Goal: Information Seeking & Learning: Find specific fact

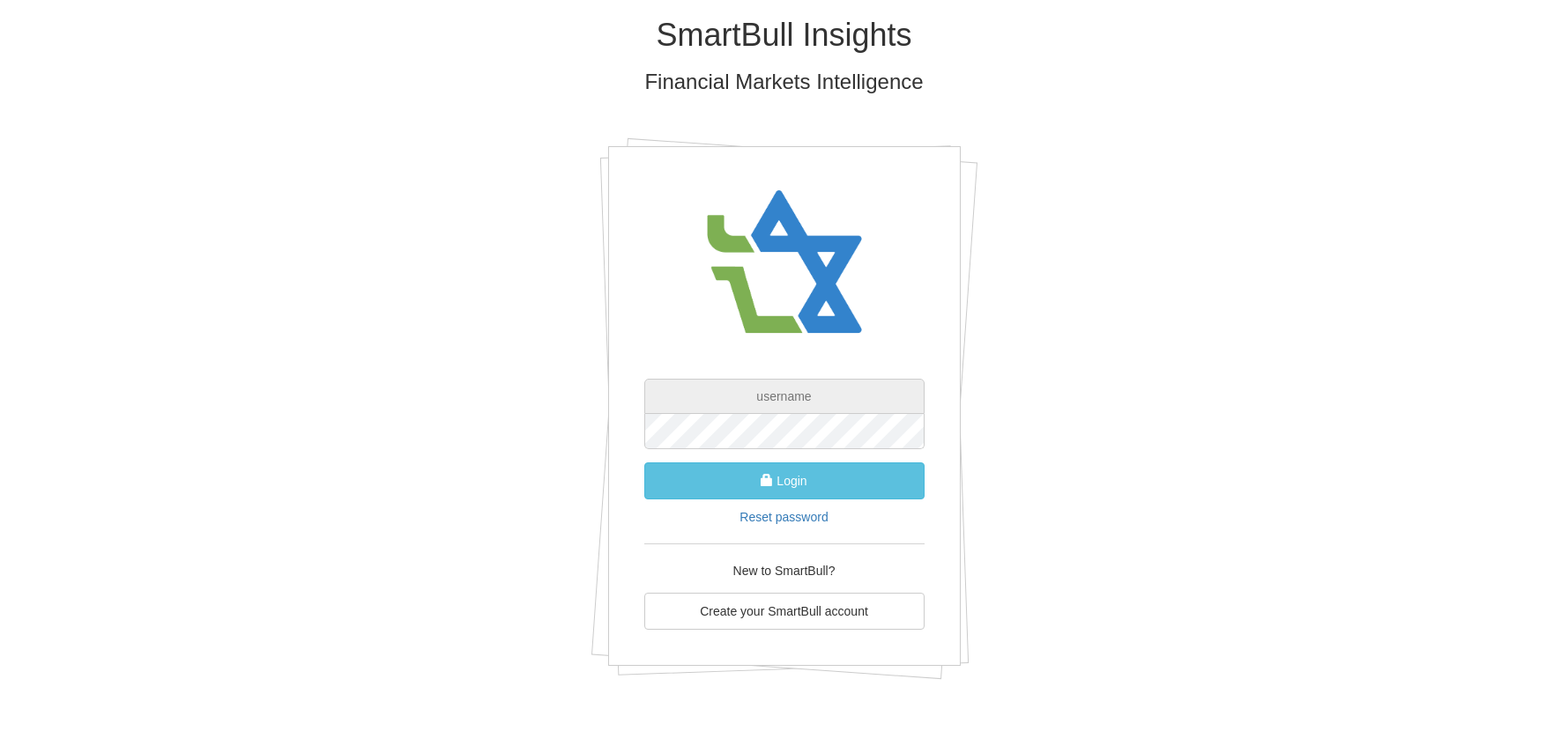
click at [832, 397] on input "text" at bounding box center [784, 396] width 280 height 36
click at [800, 387] on input "text" at bounding box center [784, 396] width 280 height 36
click at [760, 395] on input "text" at bounding box center [784, 396] width 280 height 36
click at [719, 395] on input "text" at bounding box center [784, 396] width 280 height 36
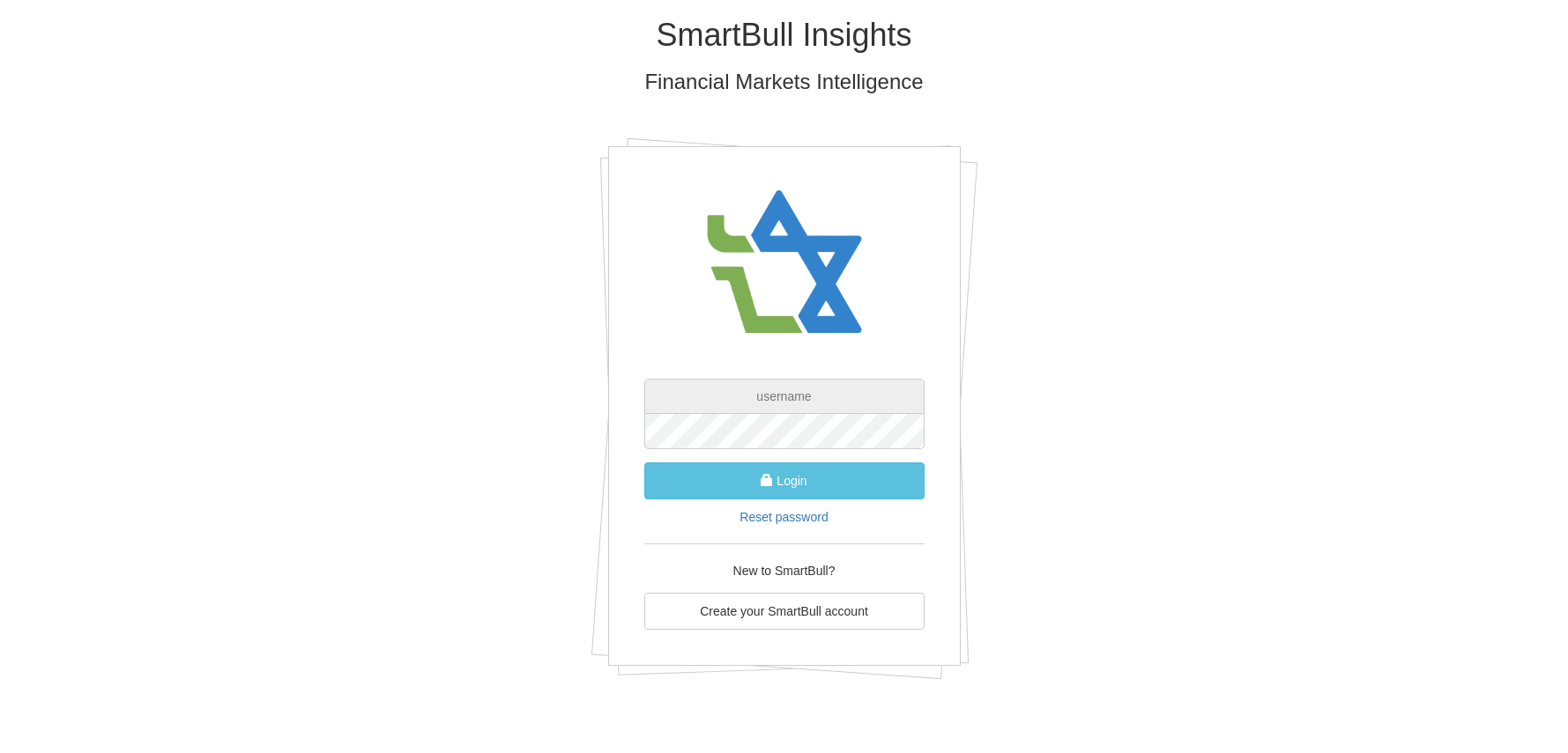
click at [807, 396] on input "text" at bounding box center [784, 396] width 280 height 36
click at [804, 398] on input "text" at bounding box center [784, 396] width 280 height 36
click at [771, 395] on input "text" at bounding box center [784, 396] width 280 height 36
paste input "[EMAIL_ADDRESS][DOMAIN_NAME]"
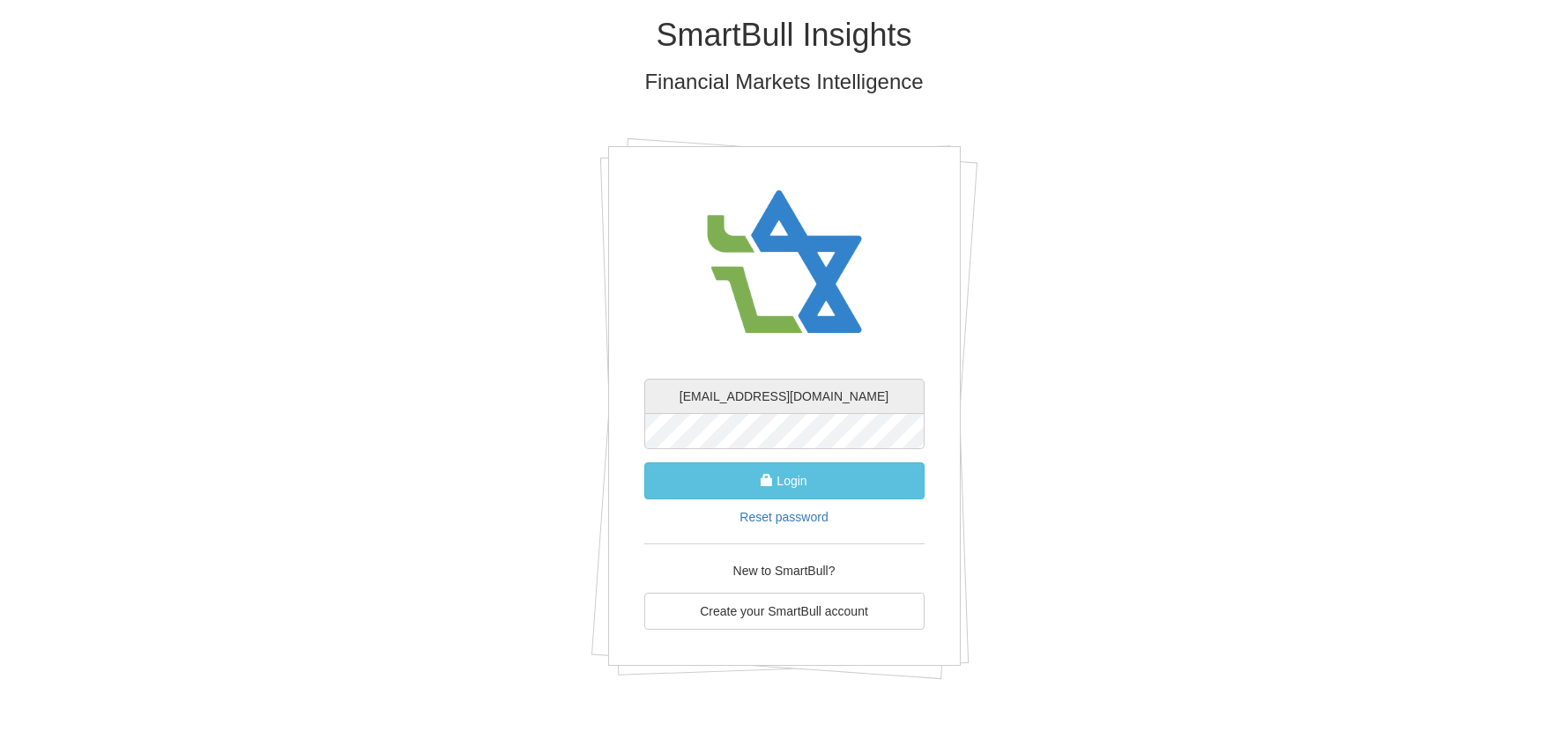
type input "[EMAIL_ADDRESS][DOMAIN_NAME]"
click at [855, 393] on input "[EMAIL_ADDRESS][DOMAIN_NAME]" at bounding box center [784, 396] width 280 height 36
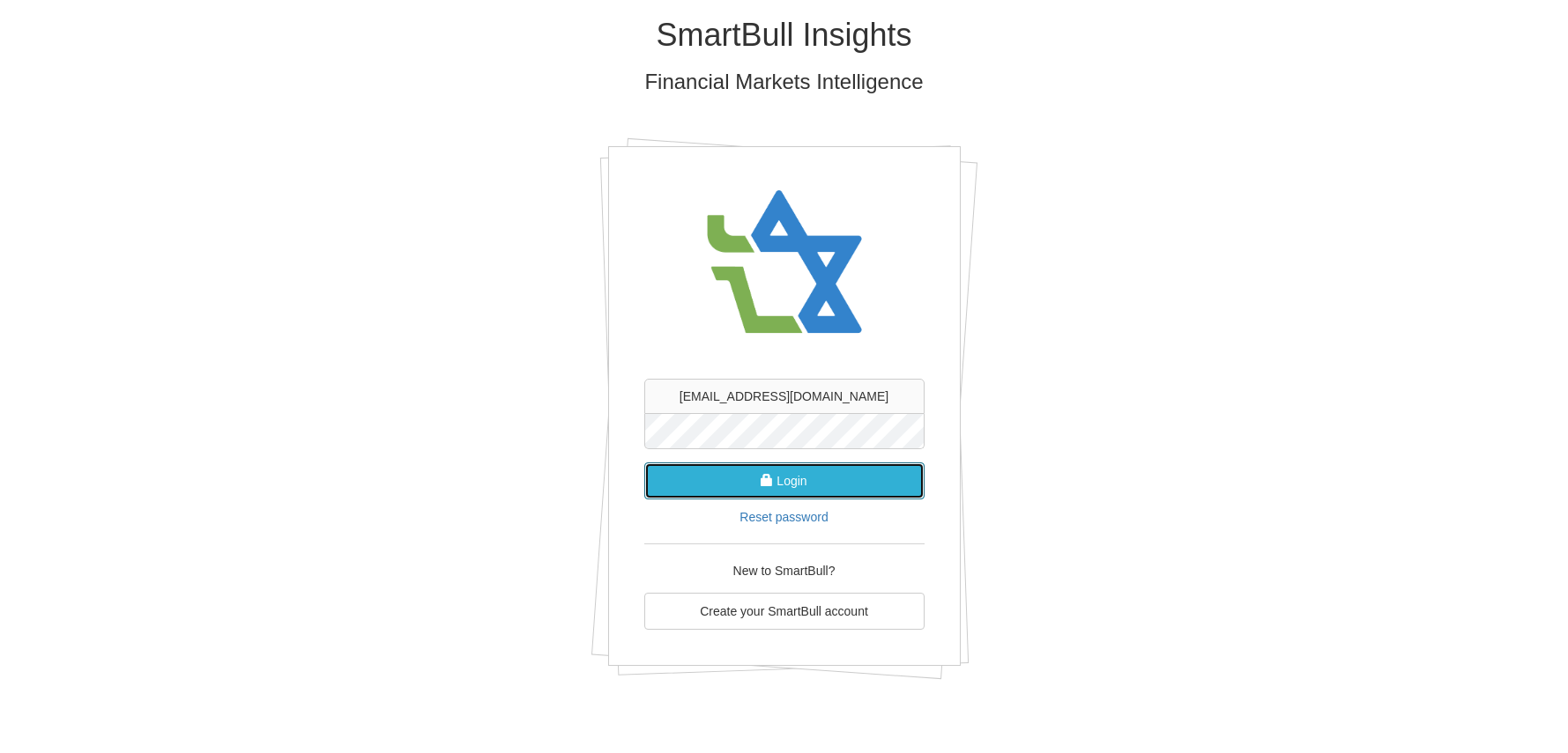
click at [783, 483] on button "Login" at bounding box center [784, 481] width 280 height 37
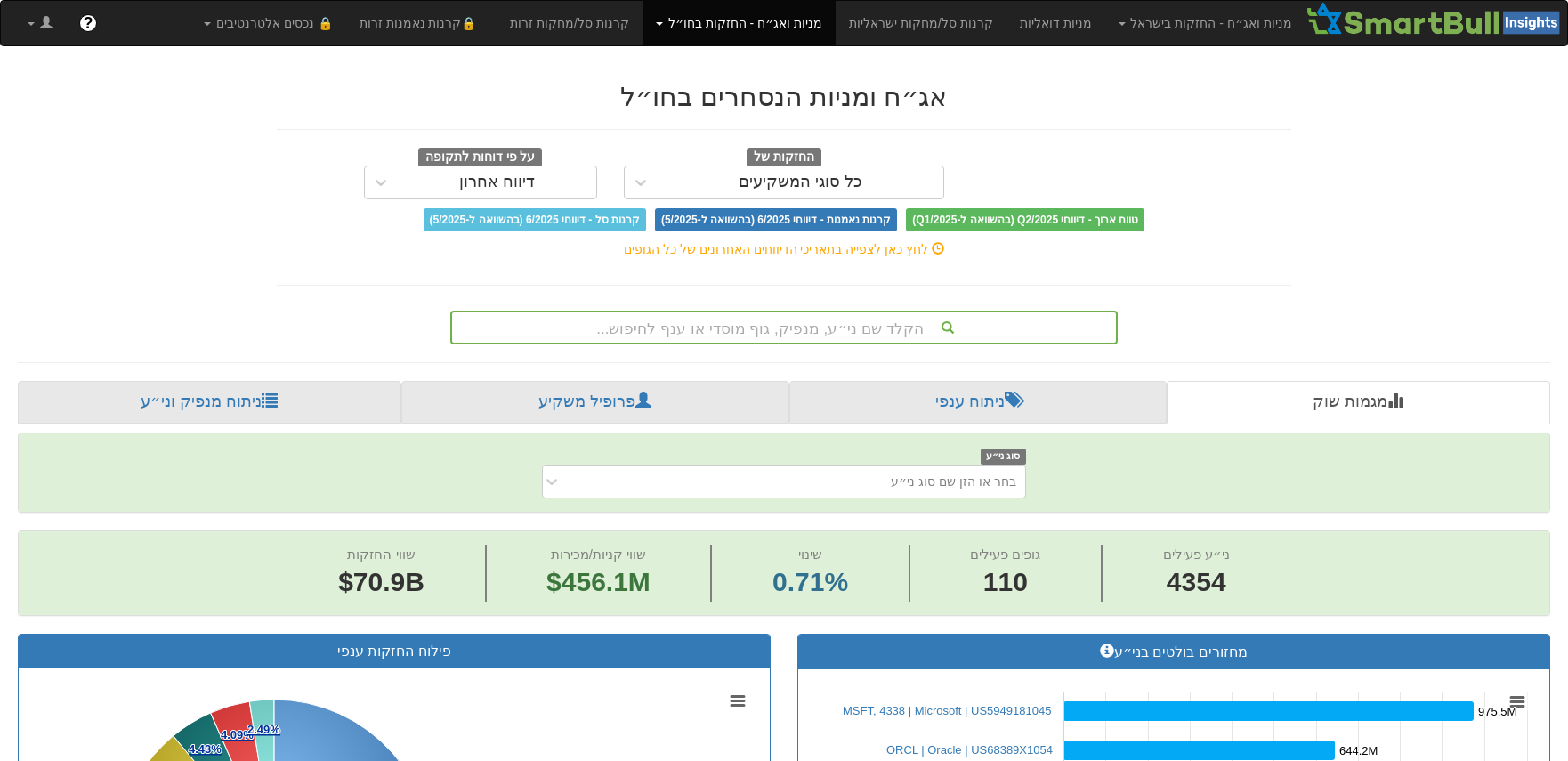
scroll to position [26, 0]
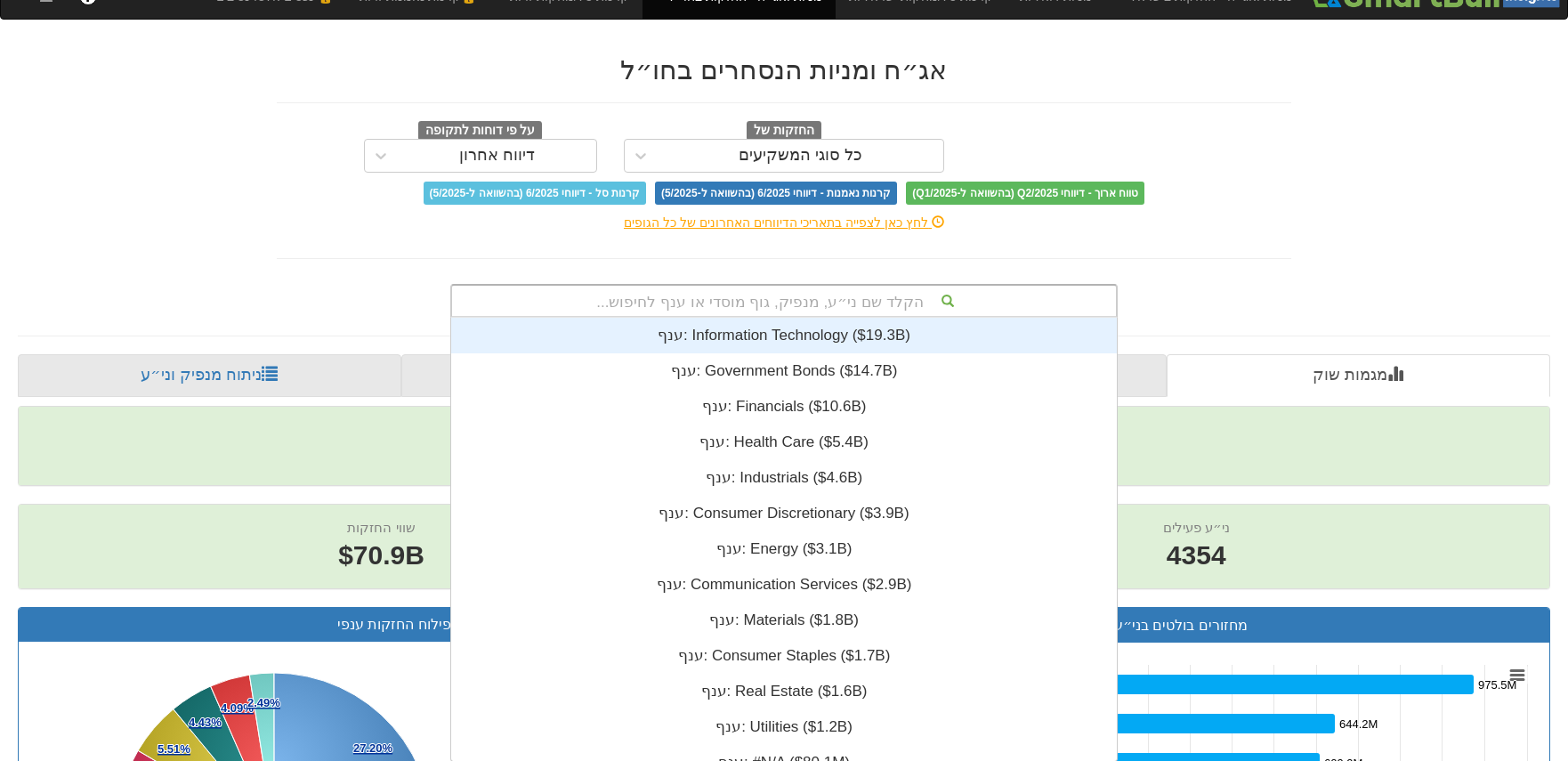
click at [769, 318] on div "הקלד שם ני״ע, מנפיק, גוף מוסדי או ענף לחיפוש... ענף: ‎Information Technology ‎(…" at bounding box center [783, 300] width 667 height 34
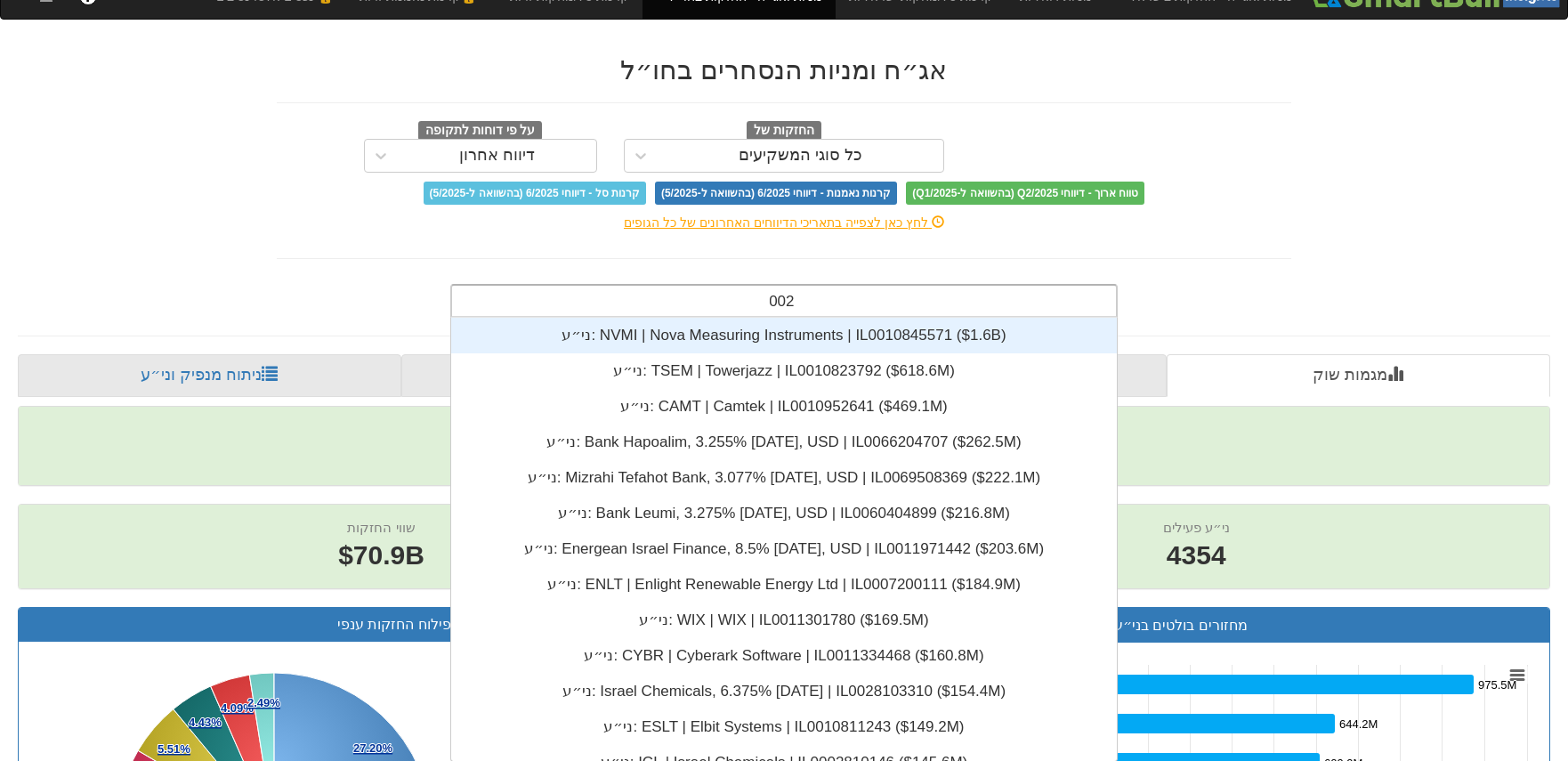
scroll to position [36, 0]
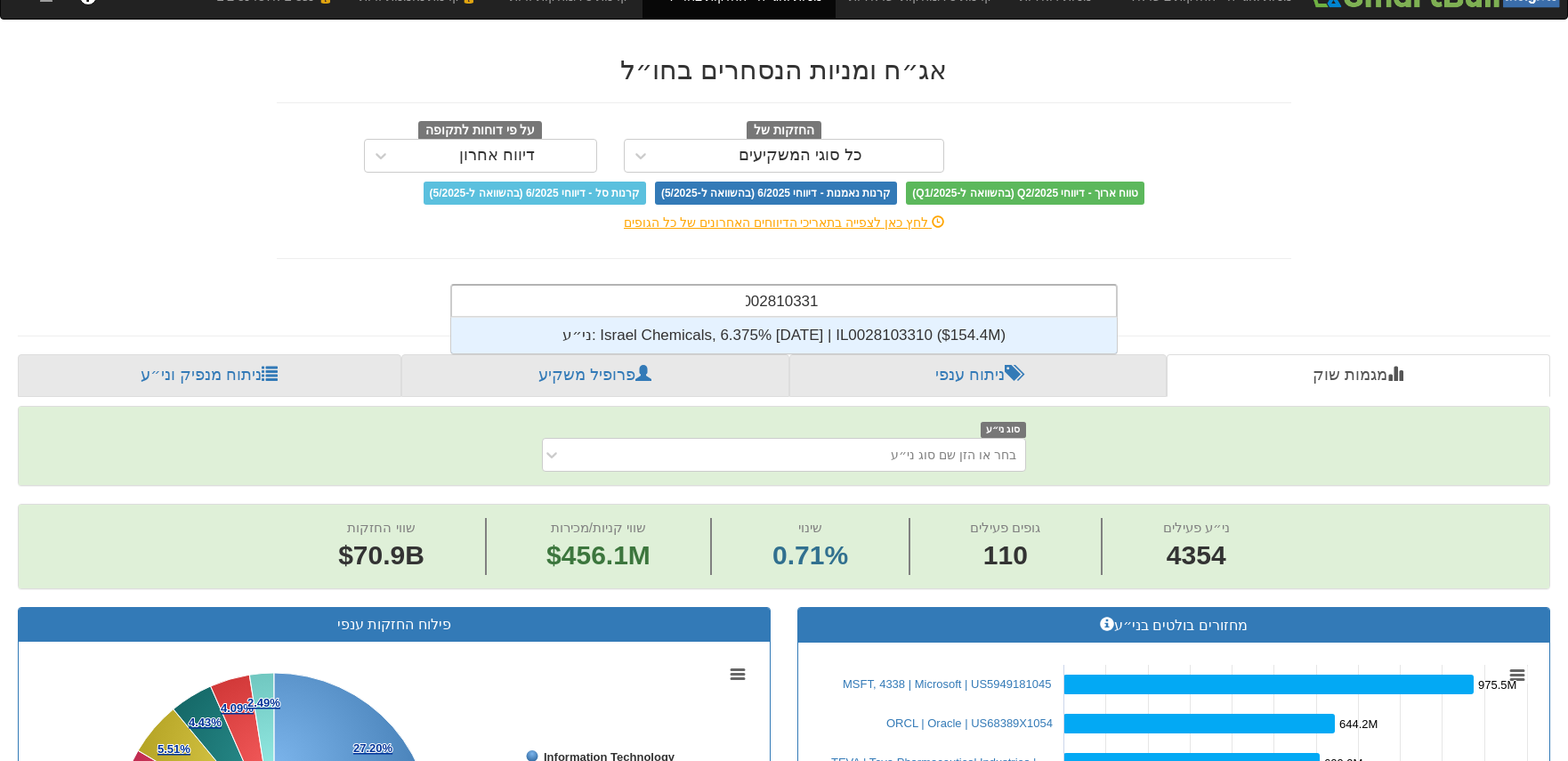
type input "il0028103310"
click at [778, 333] on div "ני״ע: ‎Israel Chemicals, 6.375% 31may2038 | IL0028103310 ‎($154.4M)‏" at bounding box center [783, 335] width 665 height 36
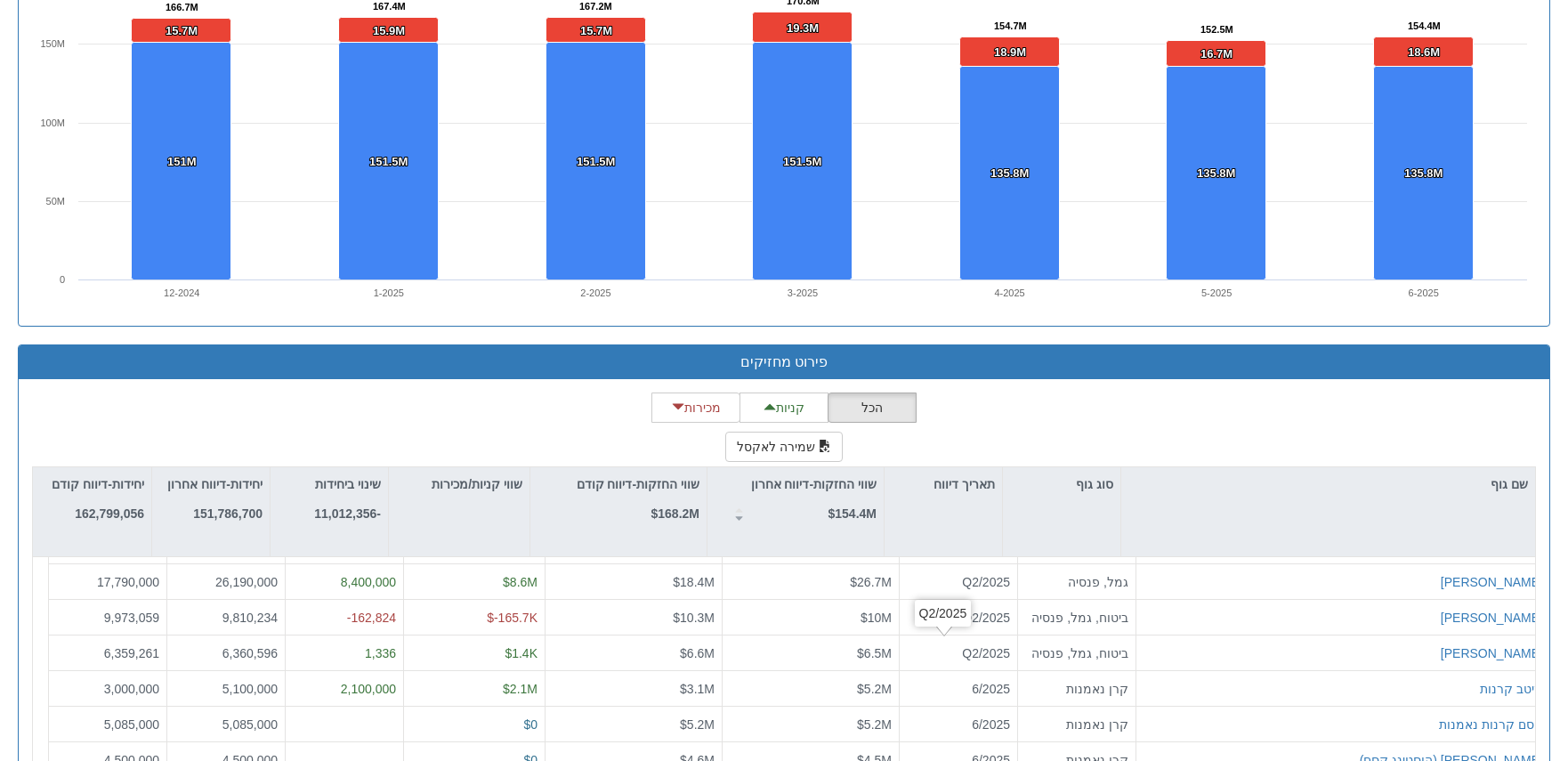
scroll to position [1340, 0]
